Goal: Task Accomplishment & Management: Manage account settings

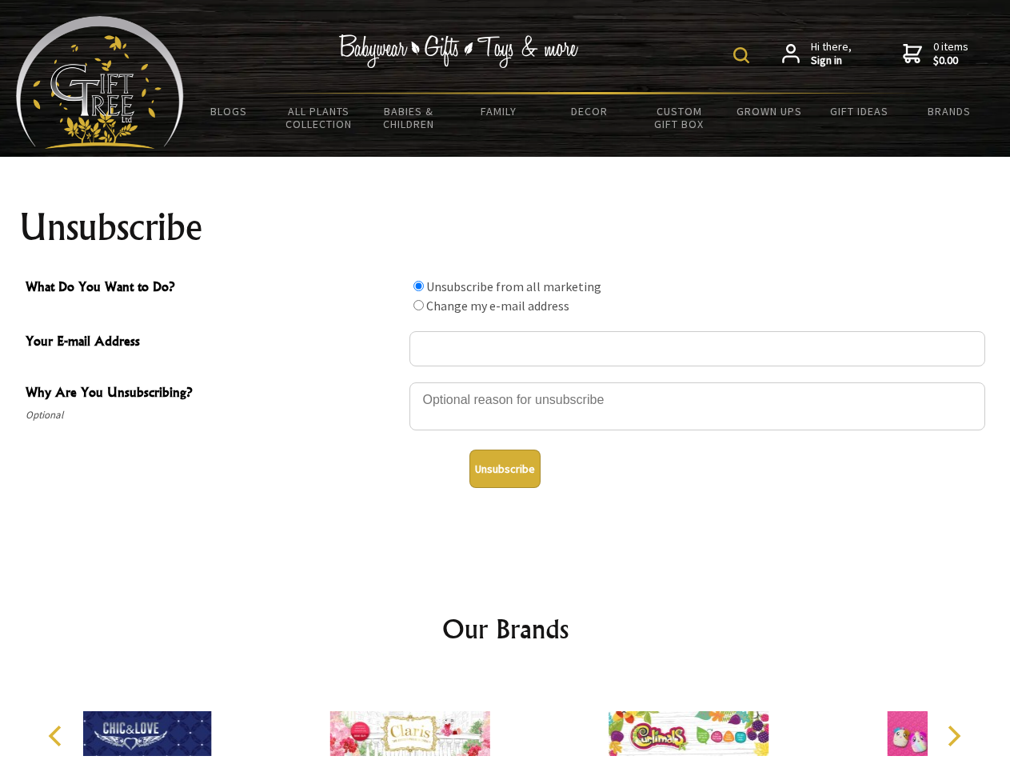
click at [744, 55] on img at bounding box center [741, 55] width 16 height 16
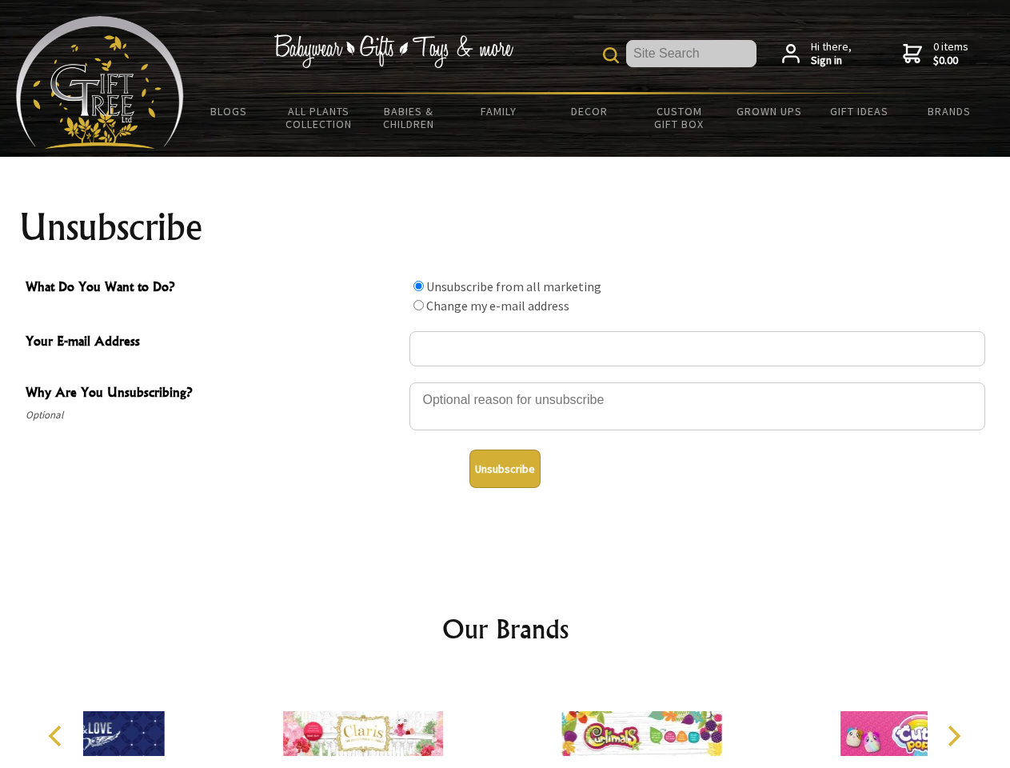
click at [505, 381] on div at bounding box center [697, 409] width 576 height 56
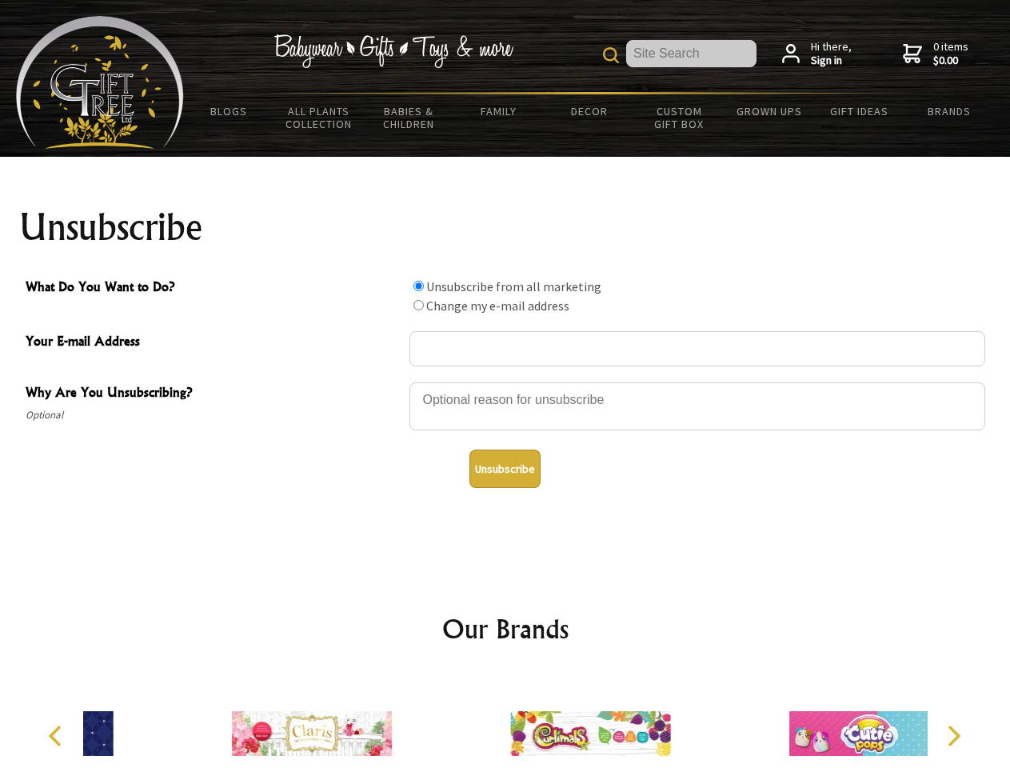
click at [418, 285] on input "What Do You Want to Do?" at bounding box center [418, 286] width 10 height 10
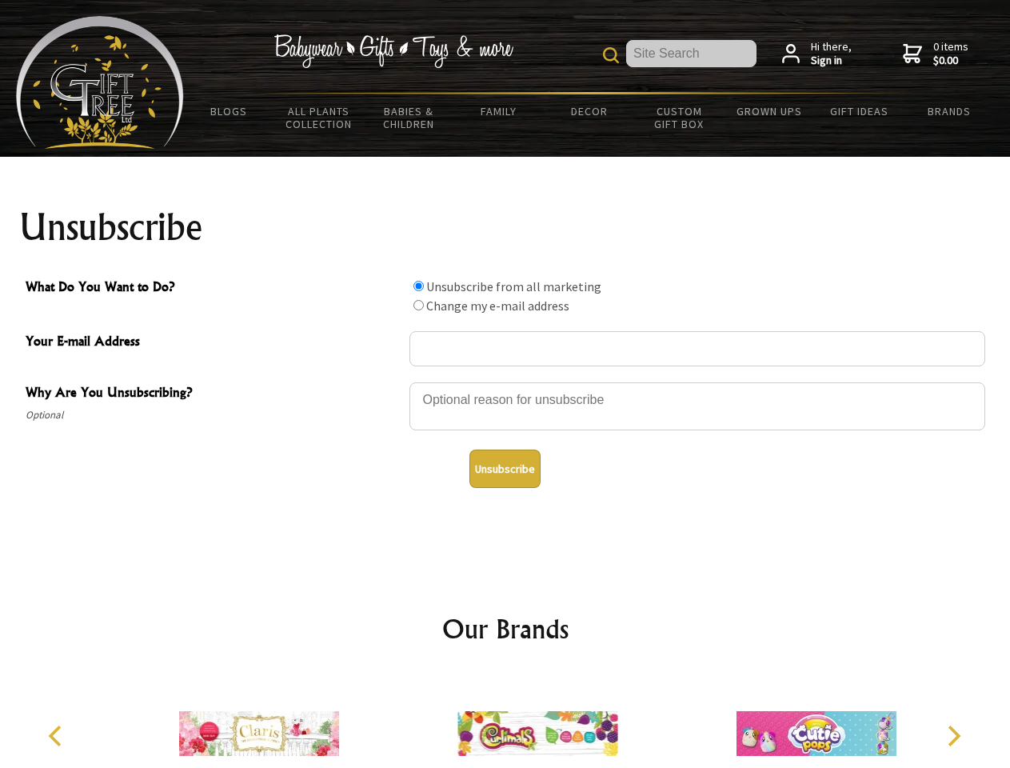
click at [418, 305] on input "What Do You Want to Do?" at bounding box center [418, 305] width 10 height 10
radio input "true"
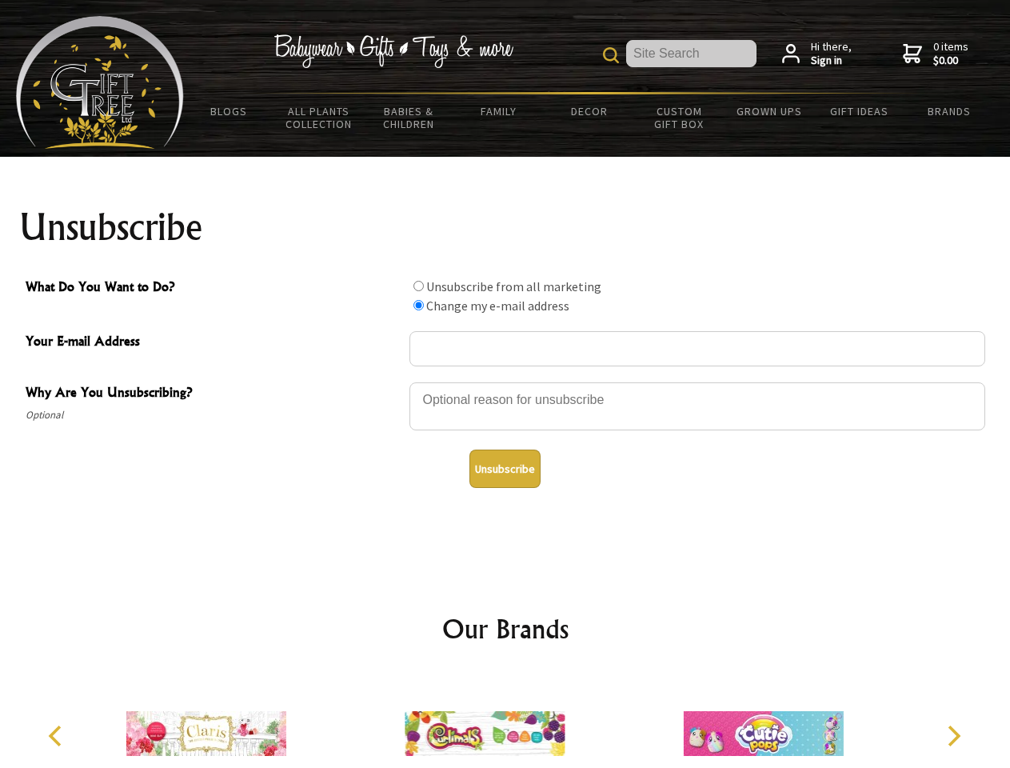
click at [505, 469] on button "Unsubscribe" at bounding box center [504, 468] width 71 height 38
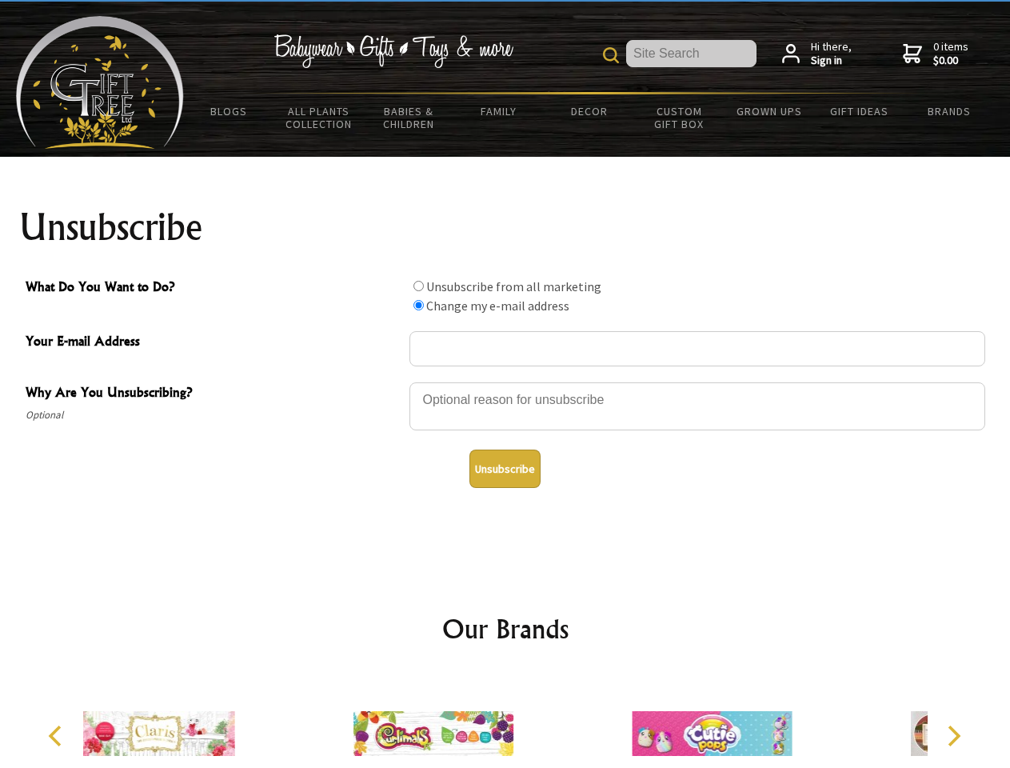
click at [505, 720] on img at bounding box center [433, 733] width 160 height 120
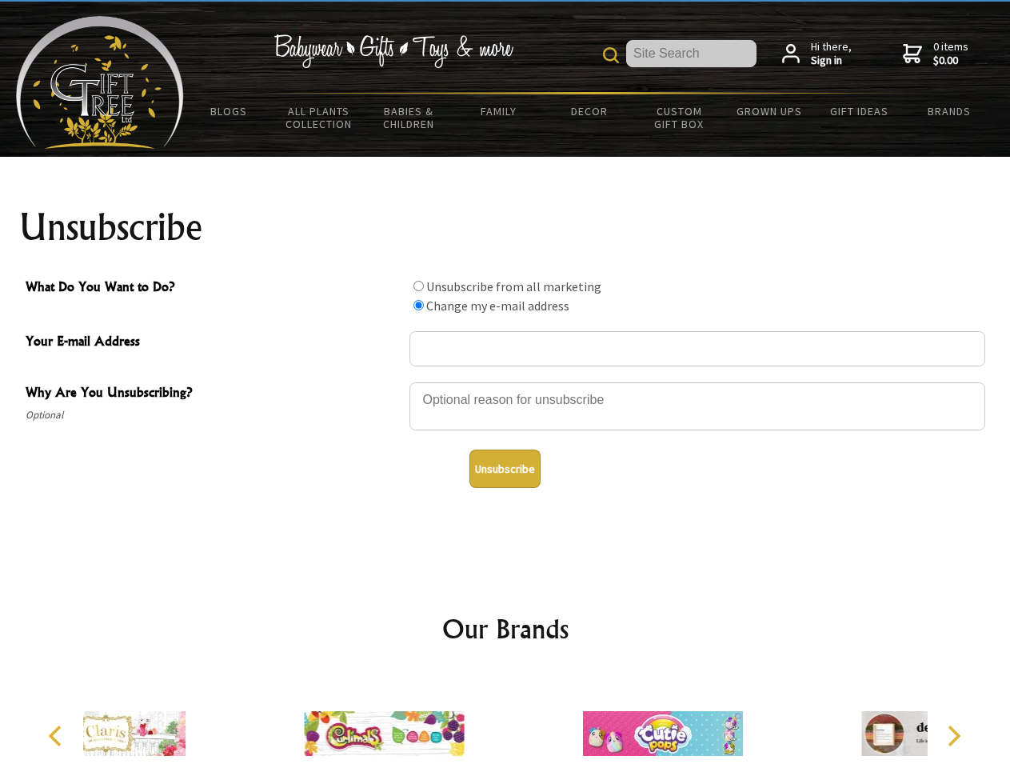
click at [58, 736] on icon "Previous" at bounding box center [56, 735] width 21 height 21
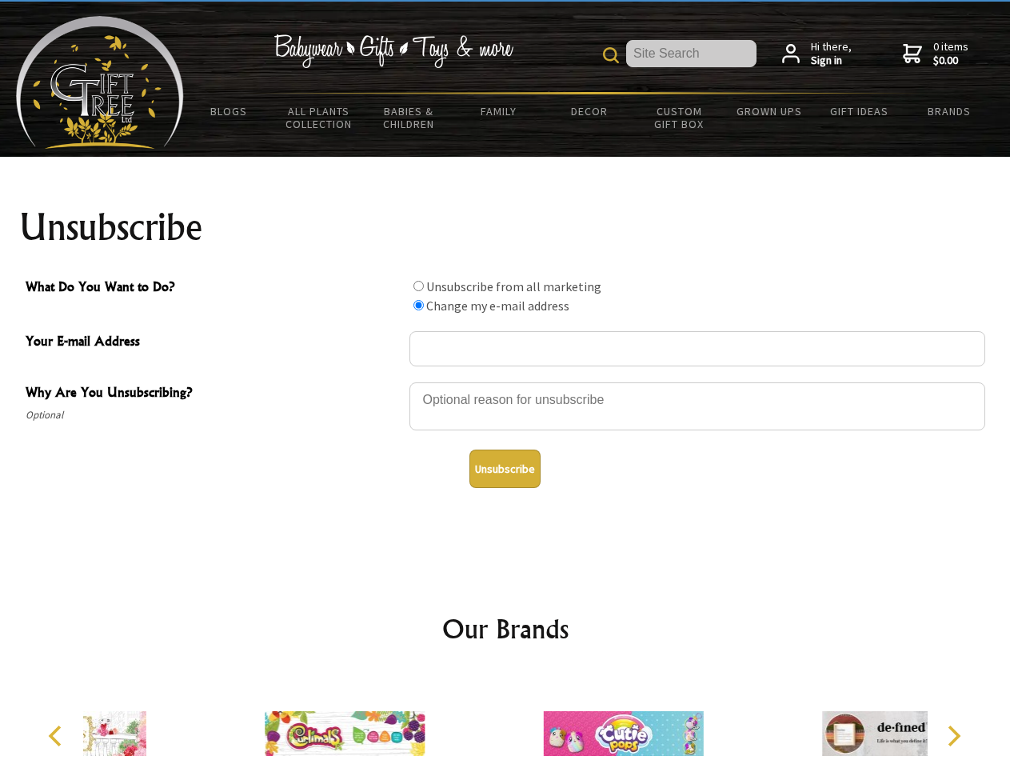
click at [953, 736] on icon "Next" at bounding box center [952, 735] width 21 height 21
